Goal: Task Accomplishment & Management: Manage account settings

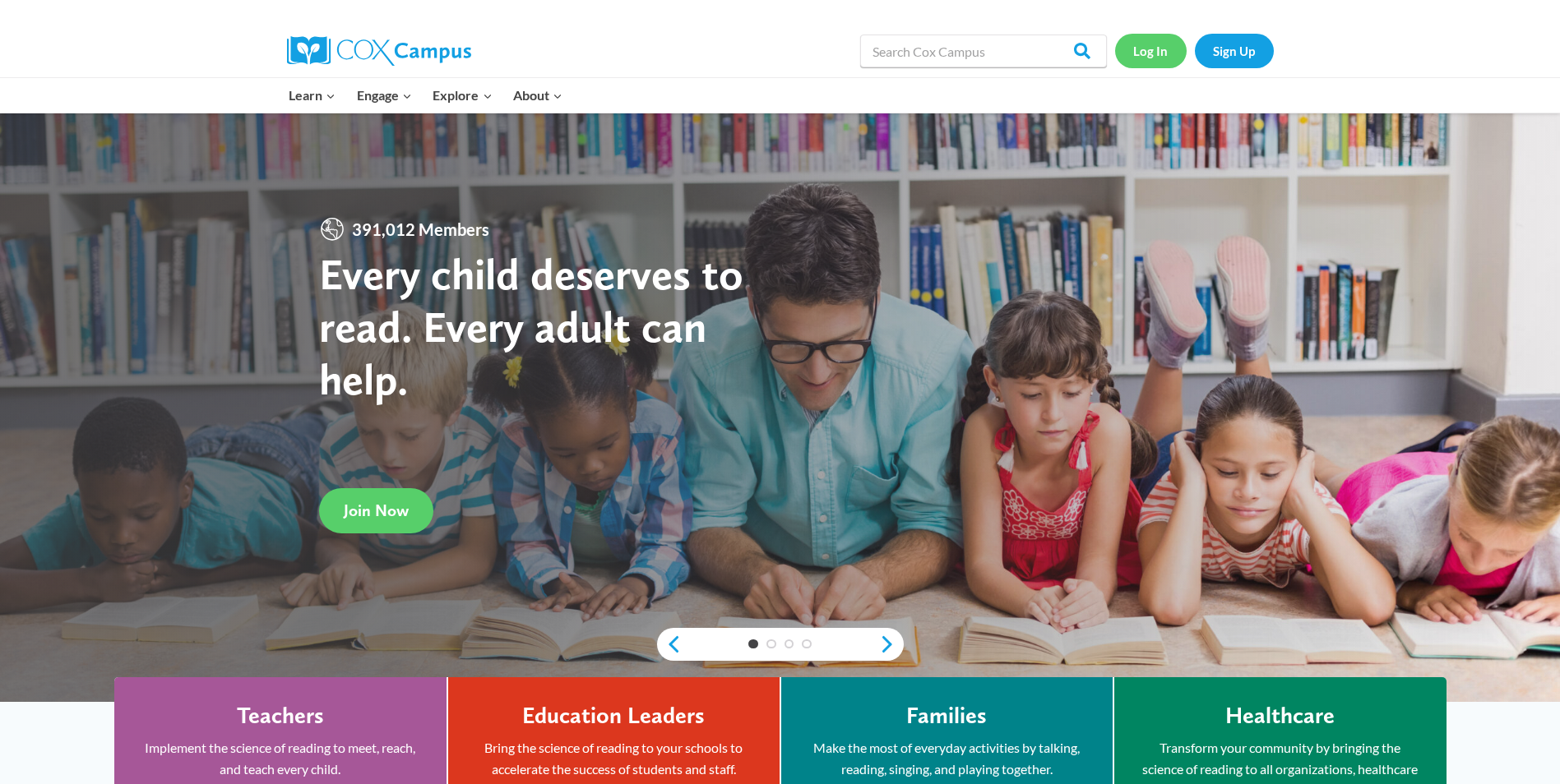
click at [1136, 44] on link "Log In" at bounding box center [1151, 50] width 71 height 34
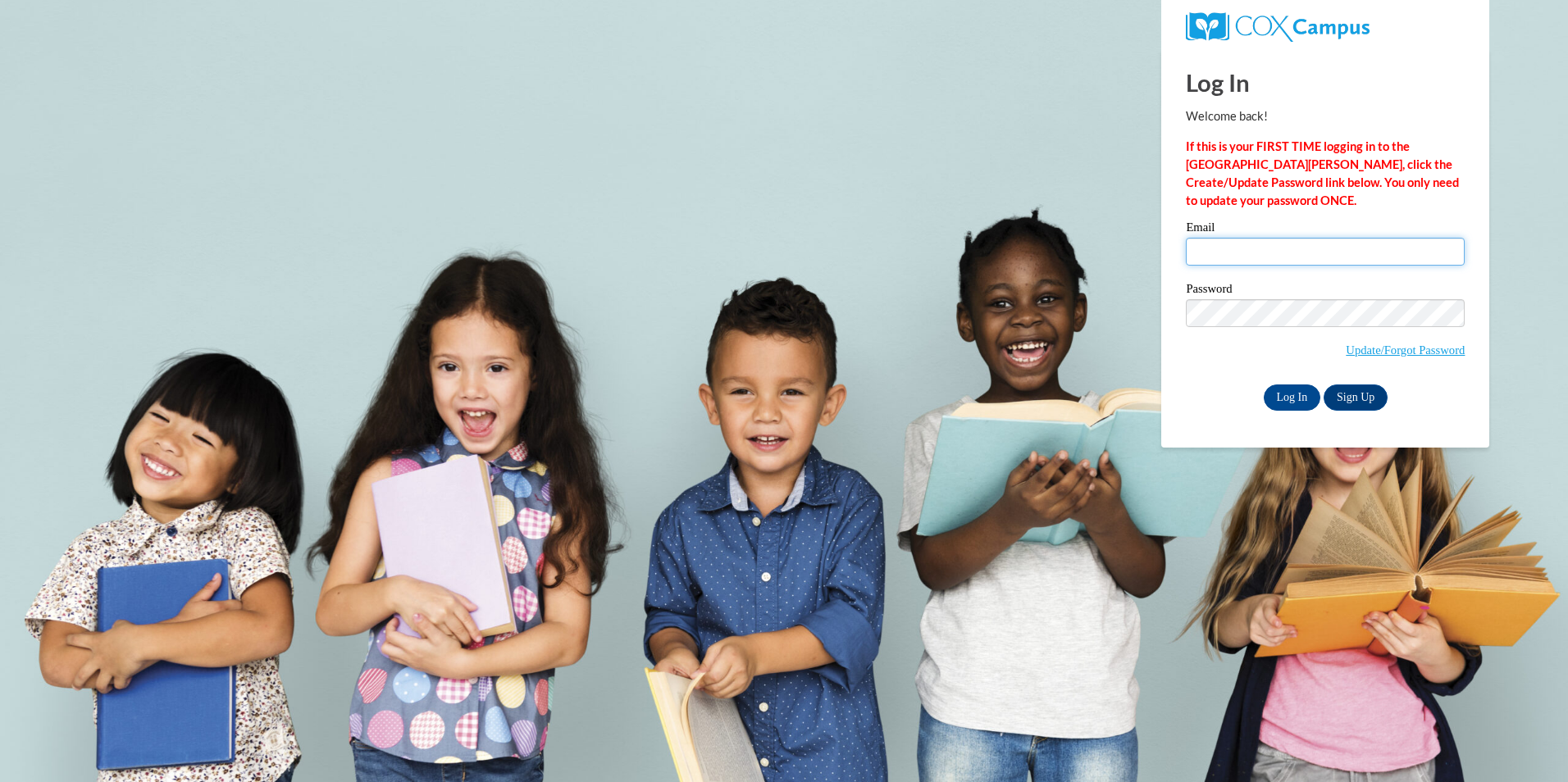
click at [1257, 252] on input "Email" at bounding box center [1325, 251] width 279 height 28
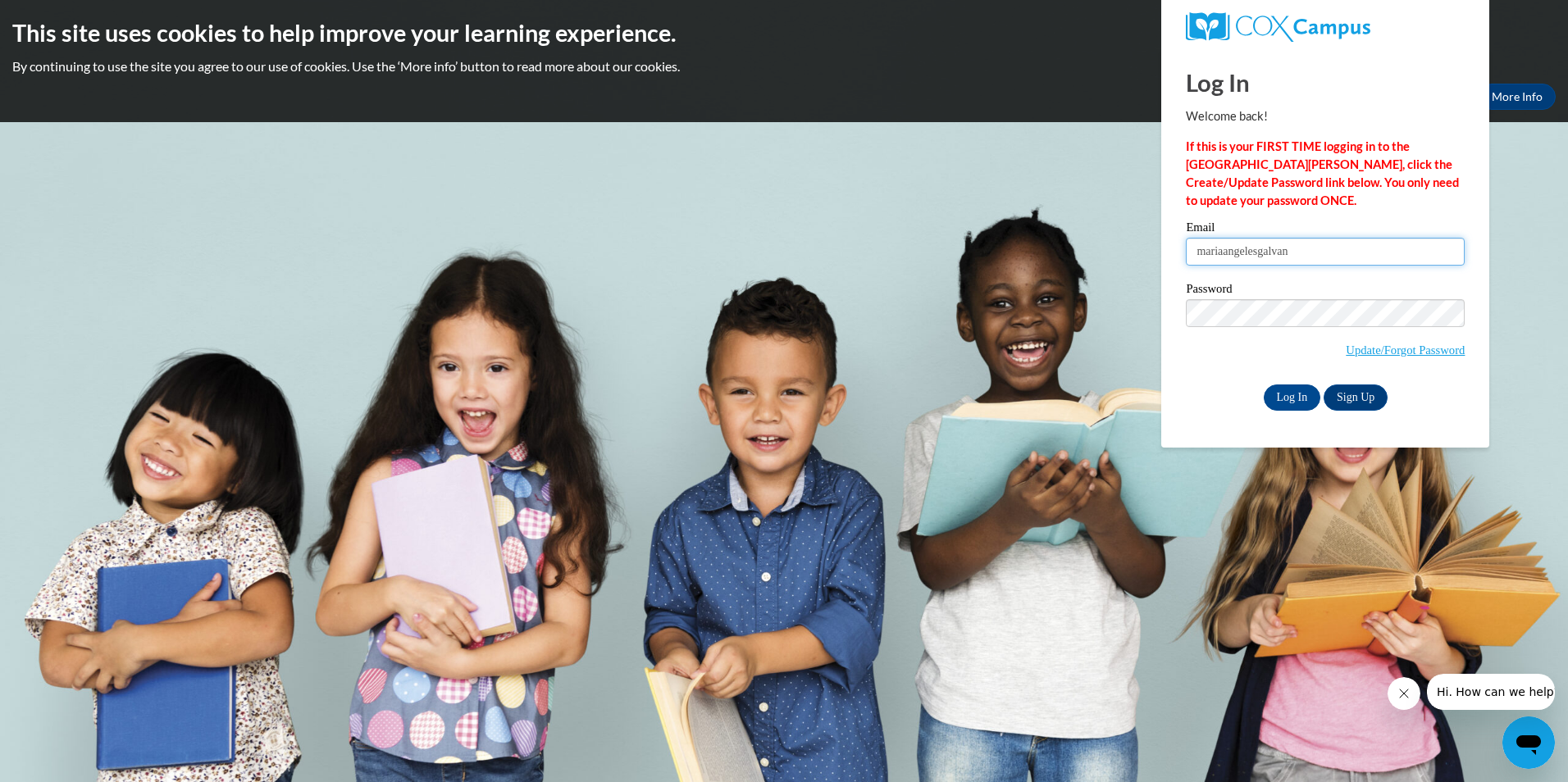
type input "mariaangelesgalvan12@gmail.com"
click at [1188, 378] on div "Password Update/Forgot Password" at bounding box center [1325, 331] width 279 height 97
click at [1289, 403] on input "Log In" at bounding box center [1293, 397] width 58 height 26
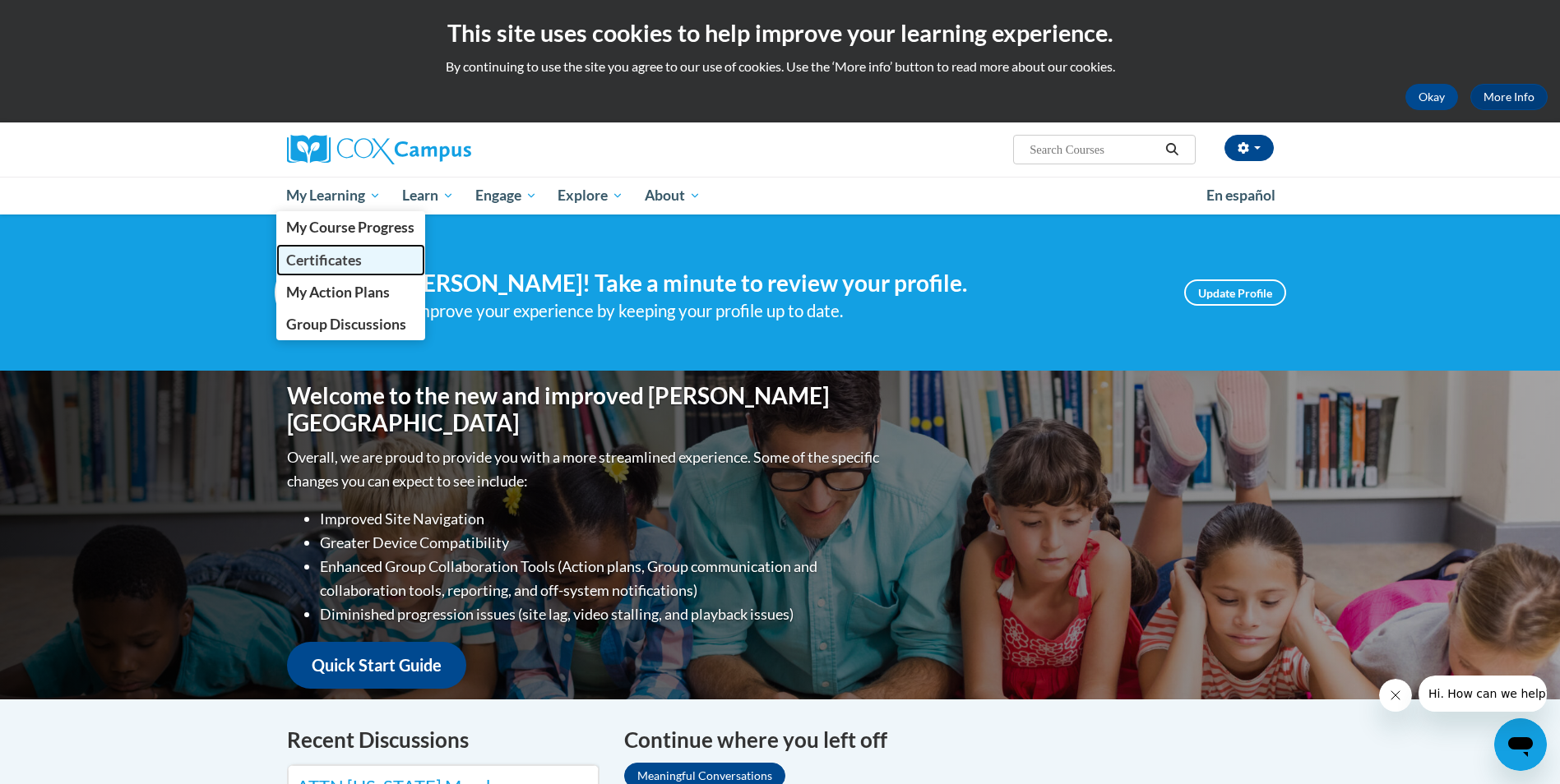
click at [337, 253] on span "Certificates" at bounding box center [323, 261] width 76 height 17
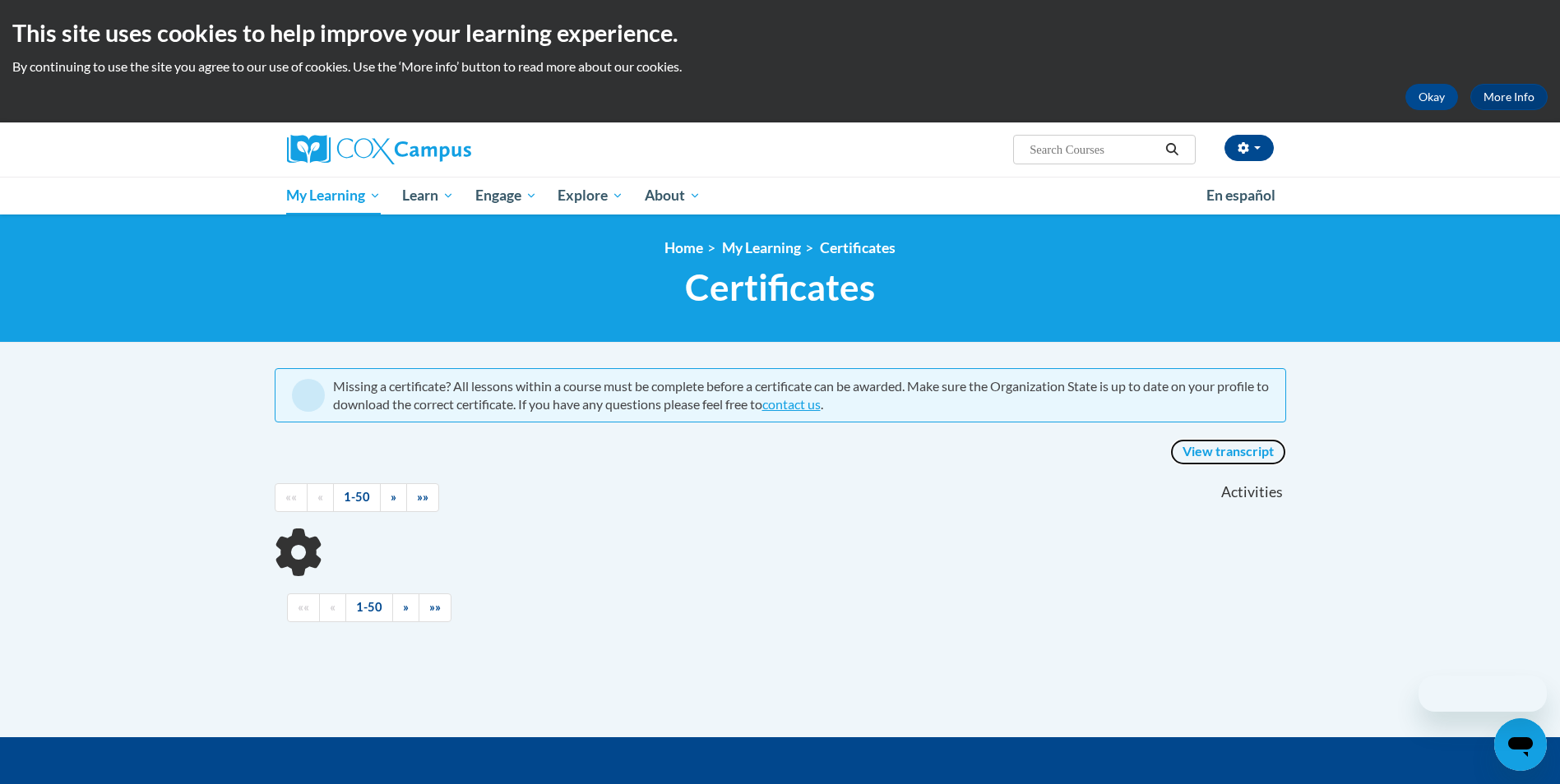
click at [1214, 449] on link "View transcript" at bounding box center [1228, 451] width 115 height 26
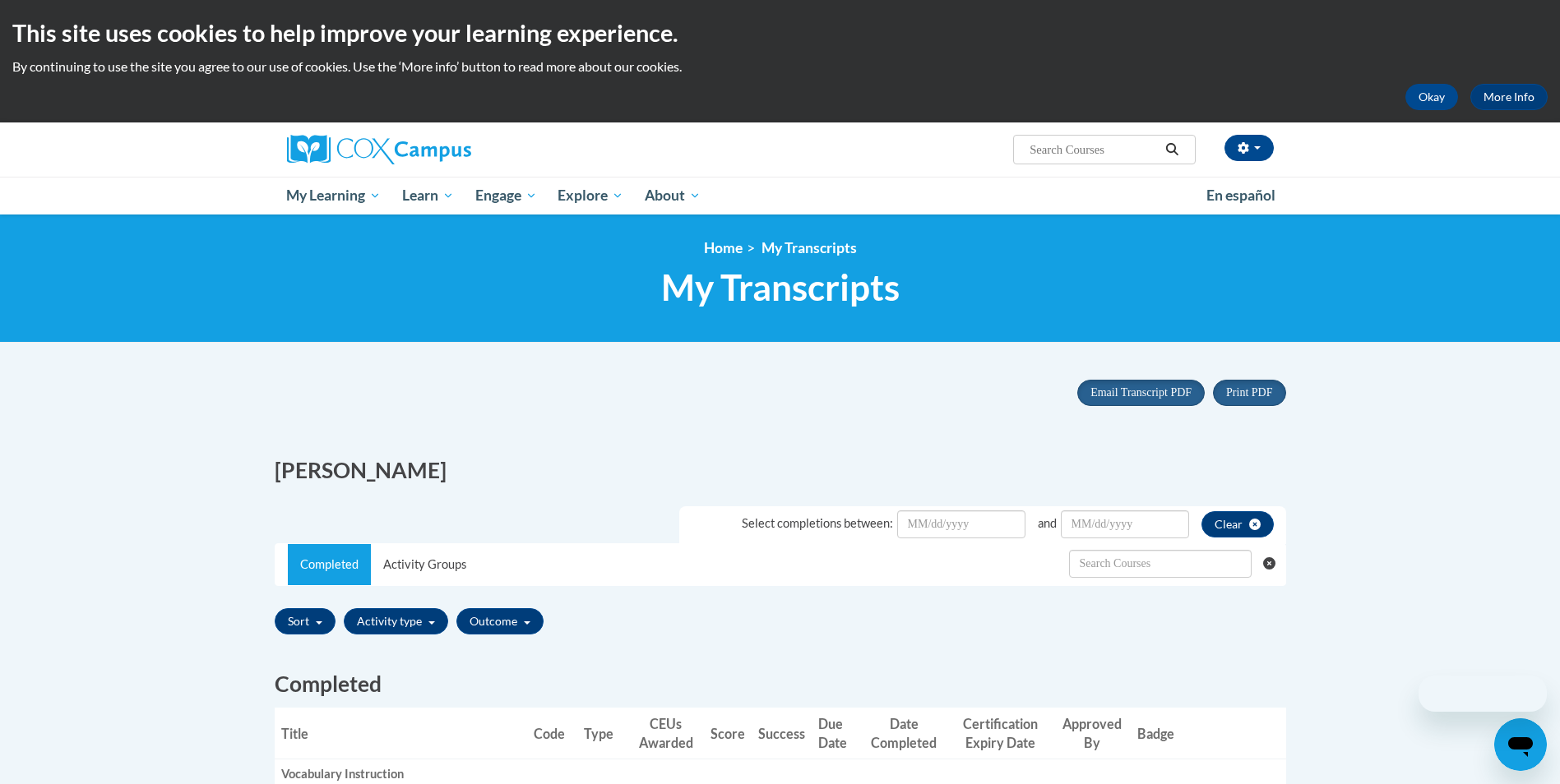
scroll to position [575, 0]
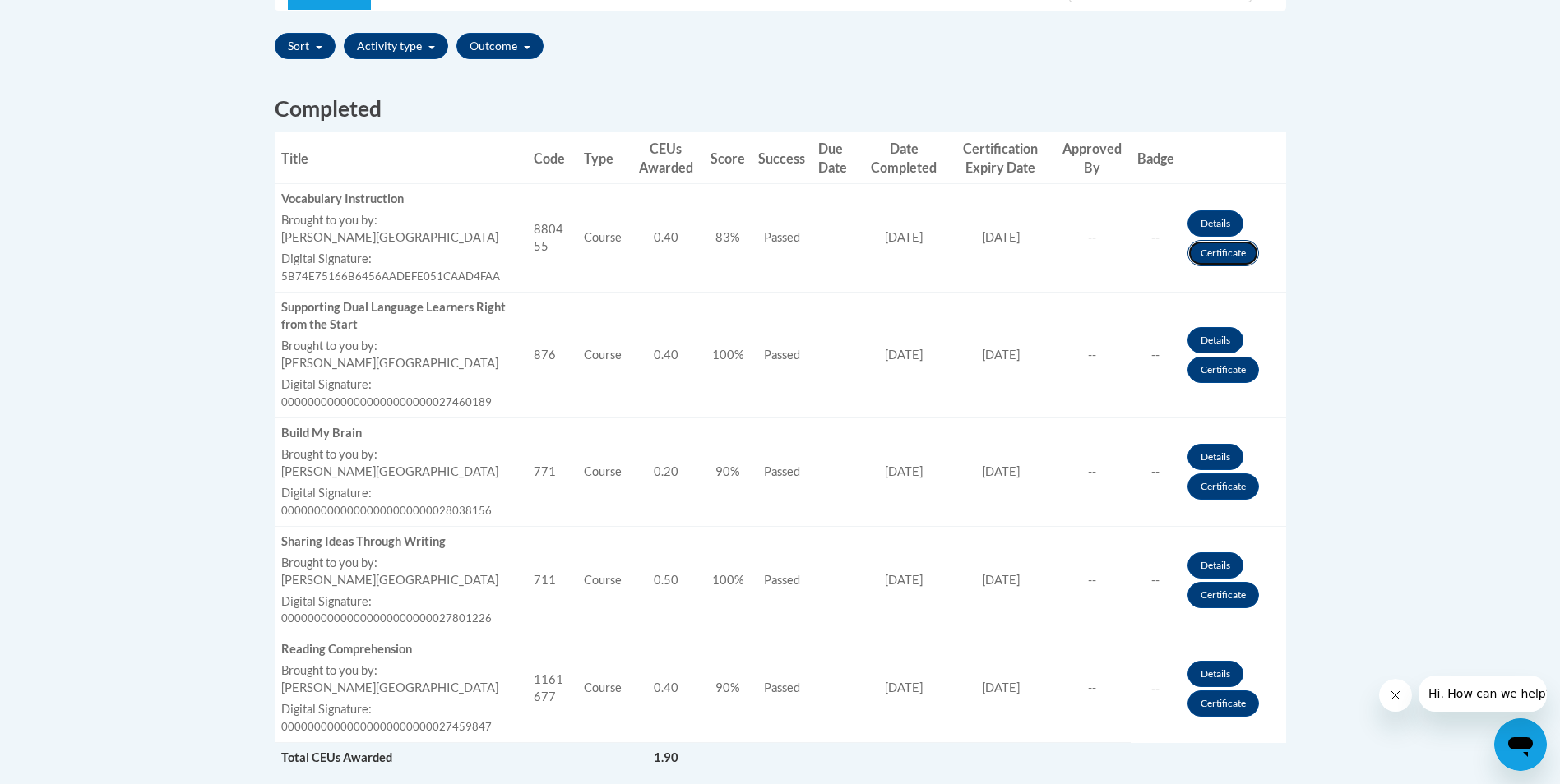
click at [1208, 255] on link "Certificate" at bounding box center [1223, 253] width 71 height 26
click at [1230, 252] on link "Certificate" at bounding box center [1223, 253] width 71 height 26
click at [1221, 370] on link "Certificate" at bounding box center [1223, 369] width 71 height 26
